Goal: Communication & Community: Participate in discussion

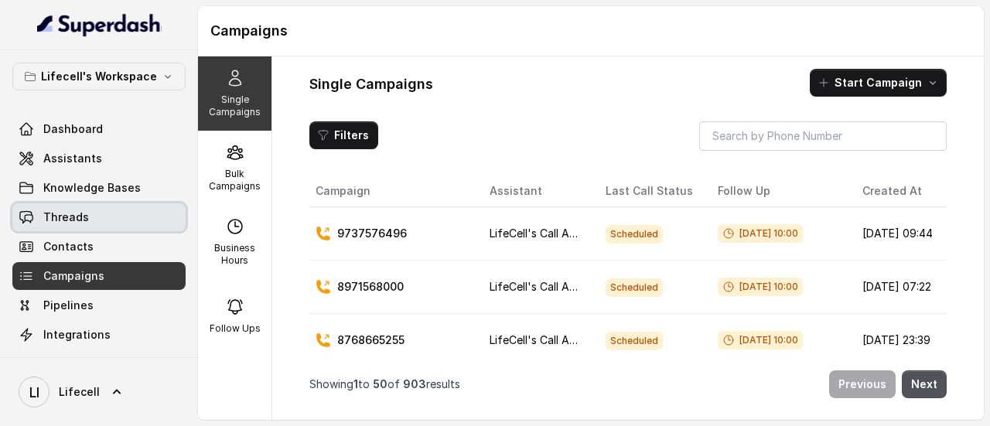
click at [90, 212] on link "Threads" at bounding box center [98, 217] width 173 height 28
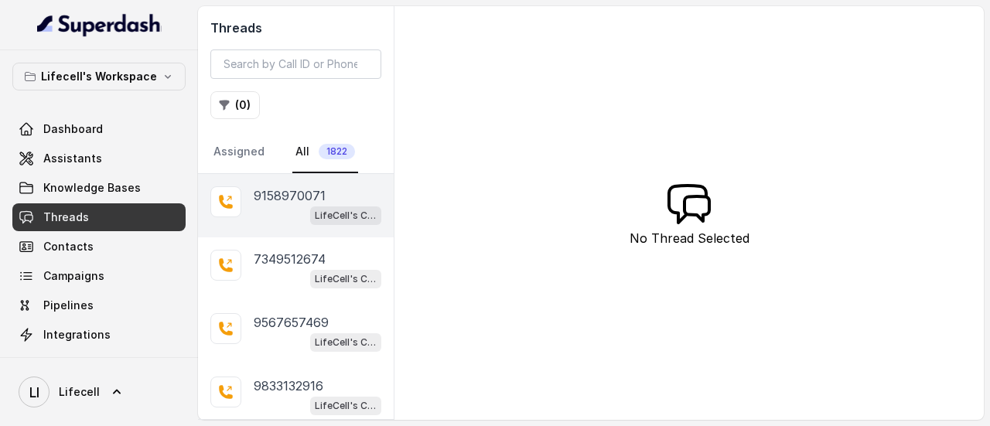
click at [313, 200] on p "9158970071" at bounding box center [290, 195] width 72 height 19
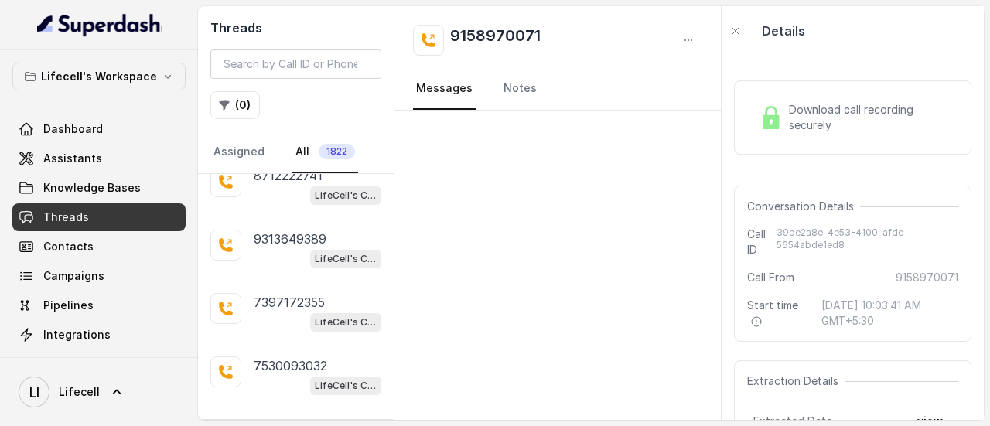
scroll to position [426, 0]
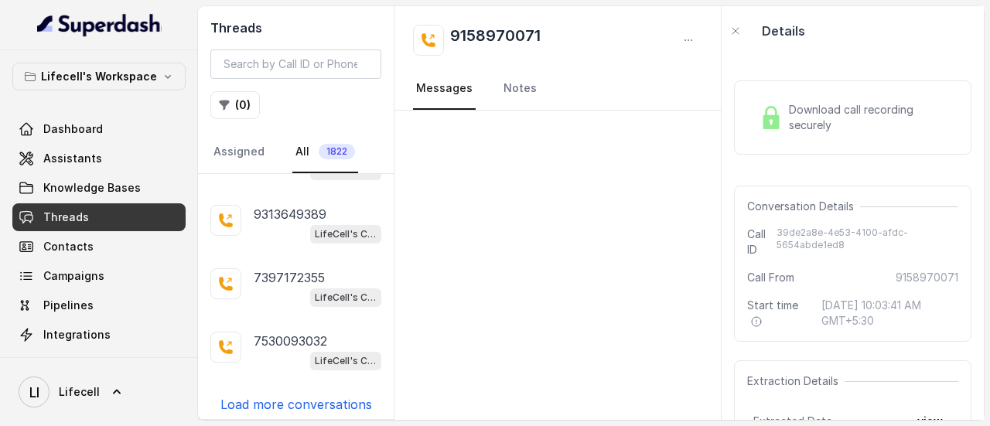
click at [319, 398] on p "Load more conversations" at bounding box center [297, 404] width 152 height 19
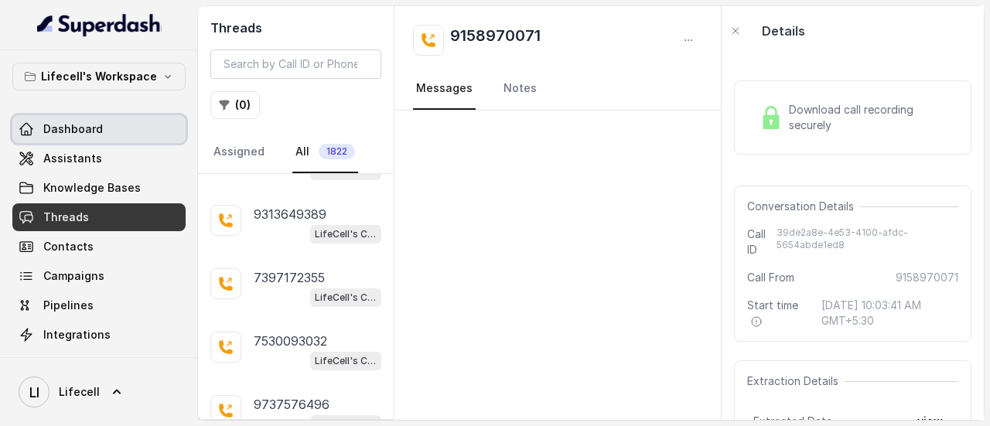
click at [105, 121] on link "Dashboard" at bounding box center [98, 129] width 173 height 28
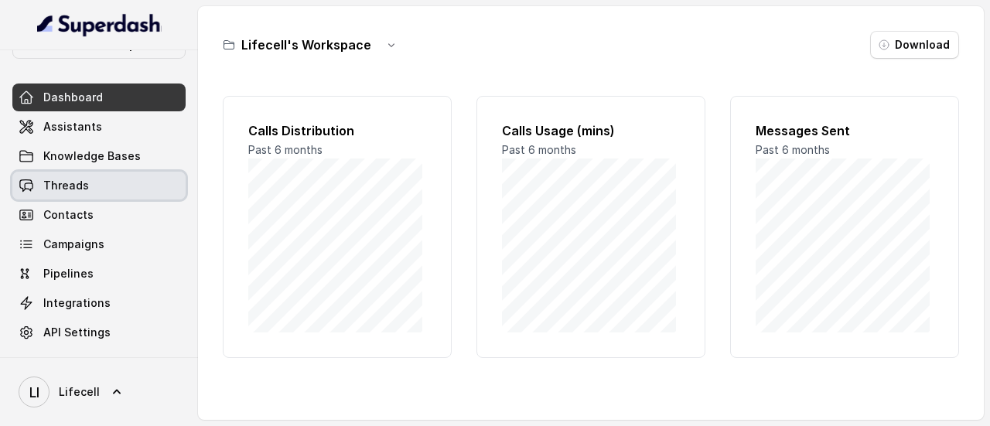
click at [48, 178] on span "Threads" at bounding box center [66, 185] width 46 height 15
